Goal: Transaction & Acquisition: Purchase product/service

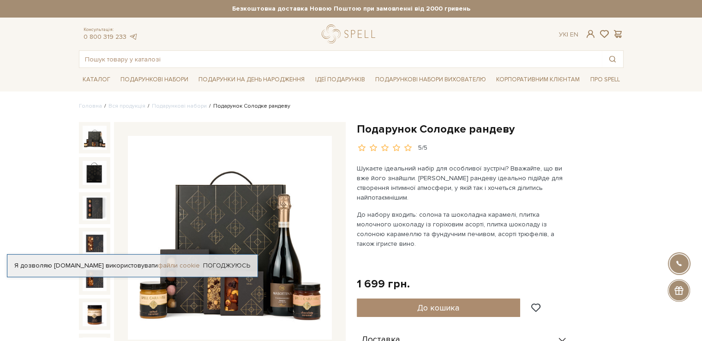
click at [168, 261] on link "файли cookie" at bounding box center [179, 265] width 42 height 8
click at [232, 265] on link "Погоджуюсь" at bounding box center [226, 265] width 47 height 8
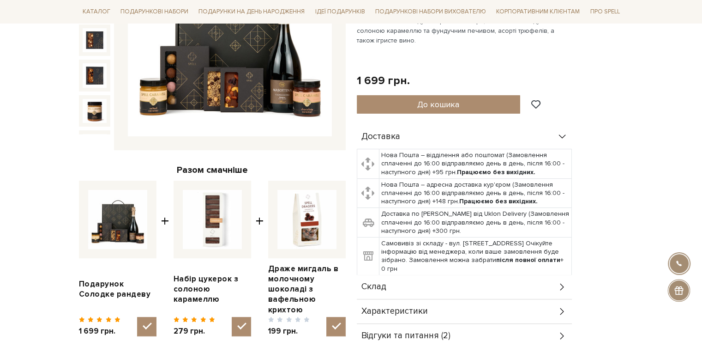
scroll to position [222, 0]
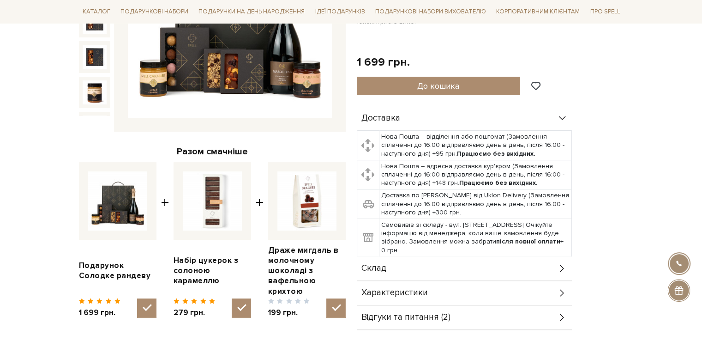
click at [122, 193] on img at bounding box center [117, 200] width 59 height 59
click at [137, 298] on input "checkbox" at bounding box center [146, 307] width 19 height 19
checkbox input "false"
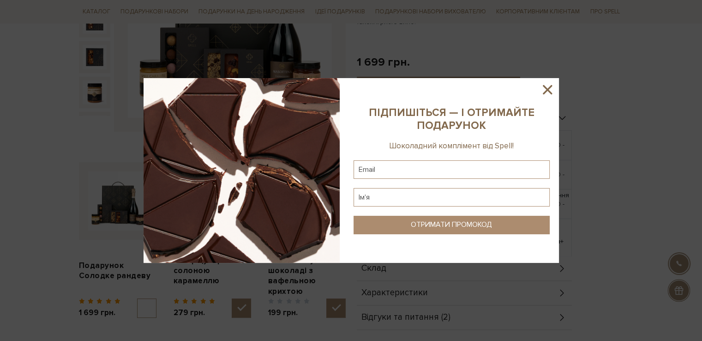
click at [553, 87] on icon at bounding box center [548, 90] width 16 height 16
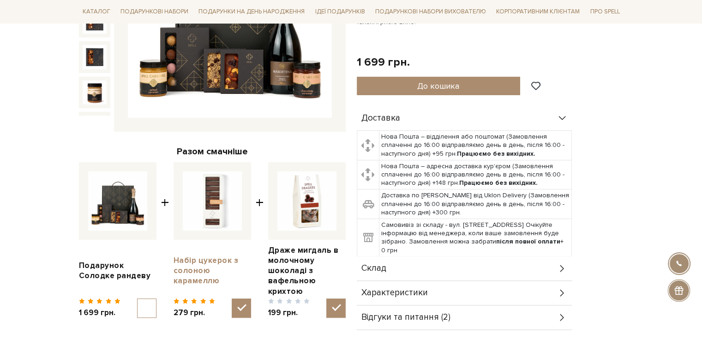
click at [207, 265] on link "Набір цукерок з солоною карамеллю" at bounding box center [213, 270] width 78 height 30
